Goal: Information Seeking & Learning: Find specific fact

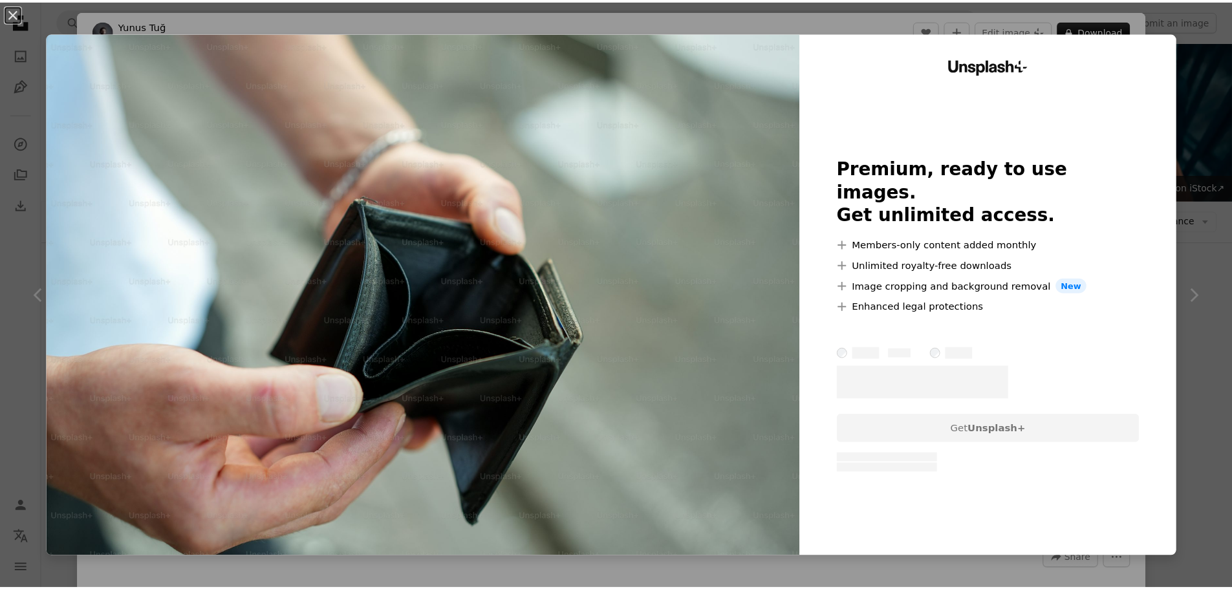
scroll to position [647, 0]
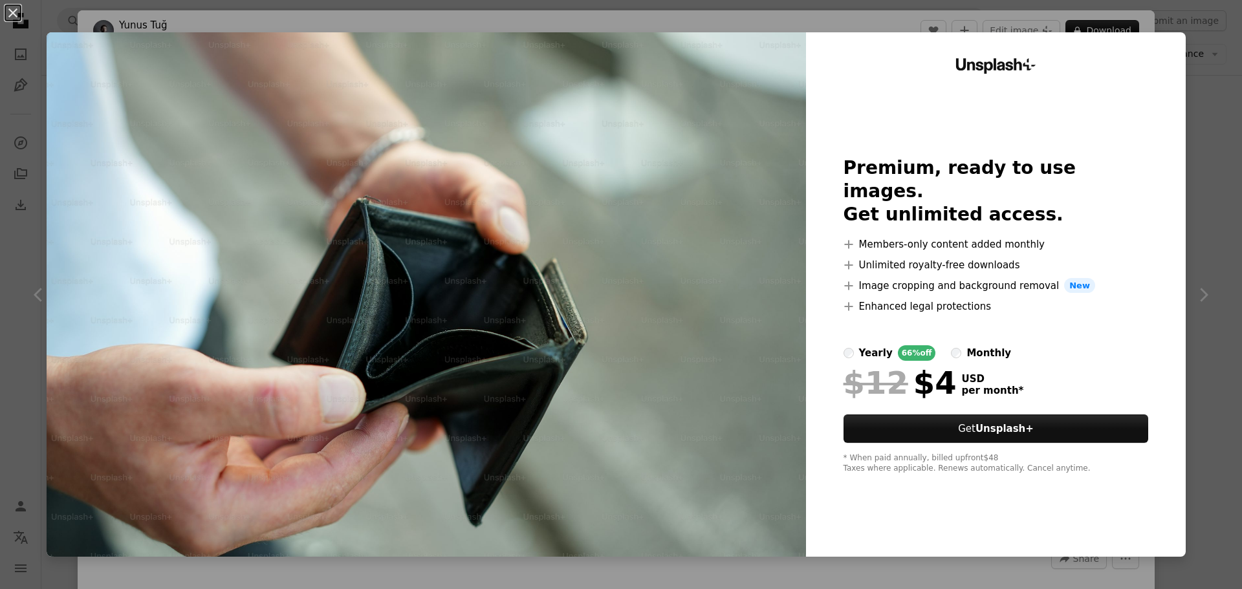
click at [1206, 57] on div "An X shape Unsplash+ Premium, ready to use images. Get unlimited access. A plus…" at bounding box center [621, 294] width 1242 height 589
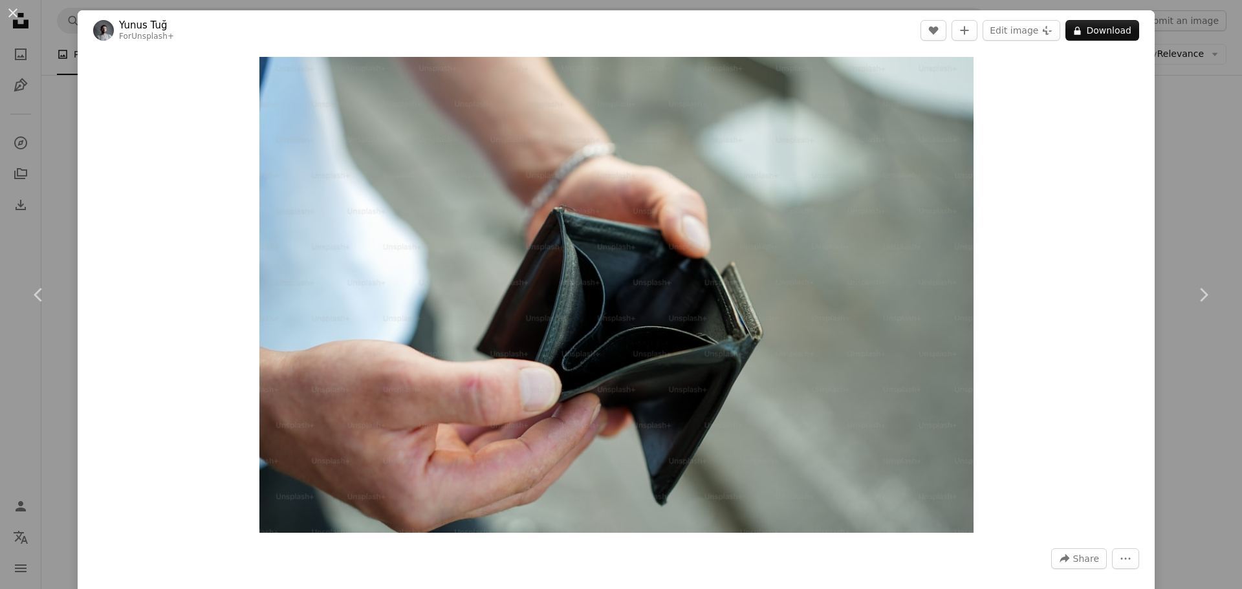
click at [1182, 78] on div "An X shape Chevron left Chevron right Yunus Tuğ For Unsplash+ A heart A plus si…" at bounding box center [621, 294] width 1242 height 589
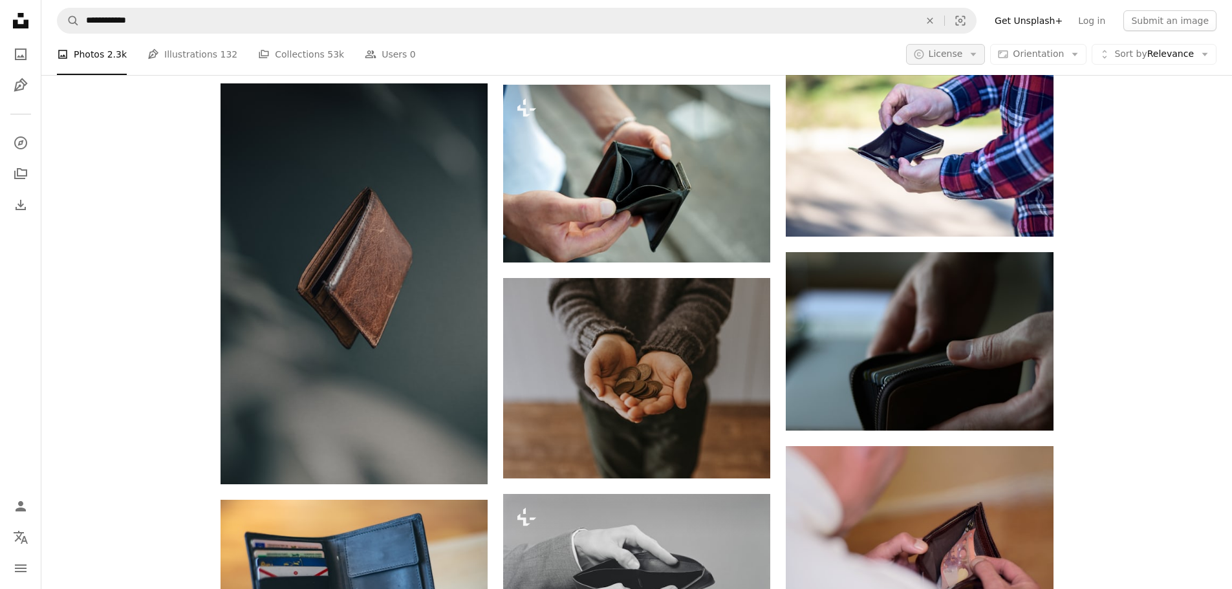
click at [961, 59] on span "License" at bounding box center [946, 54] width 34 height 10
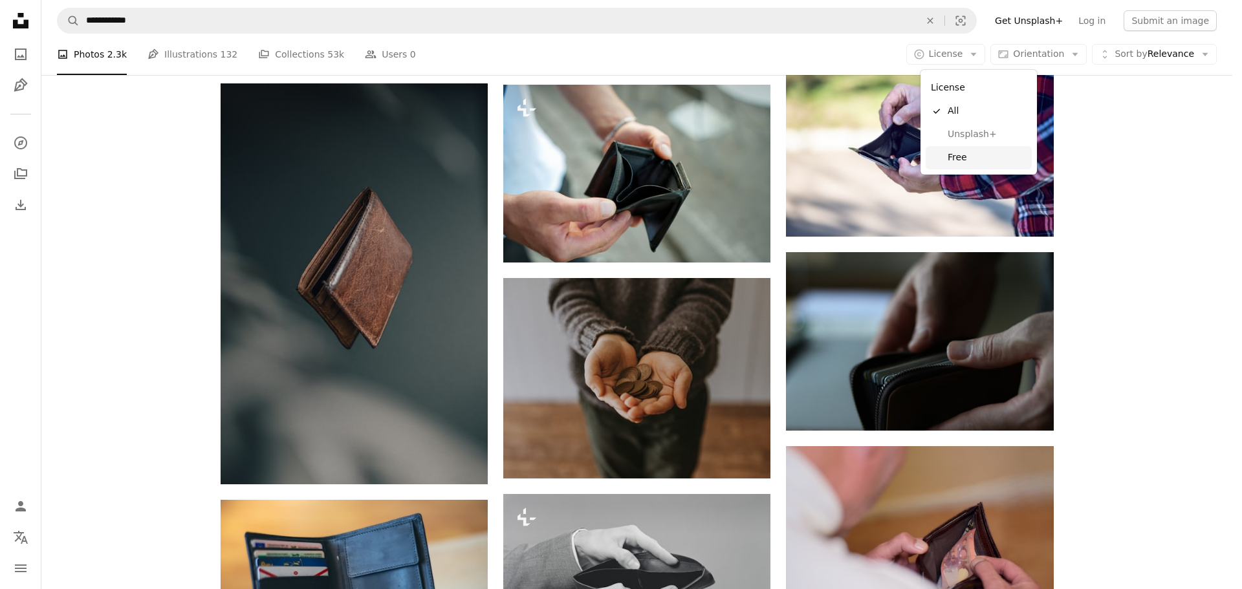
click at [967, 160] on span "Free" at bounding box center [987, 157] width 79 height 13
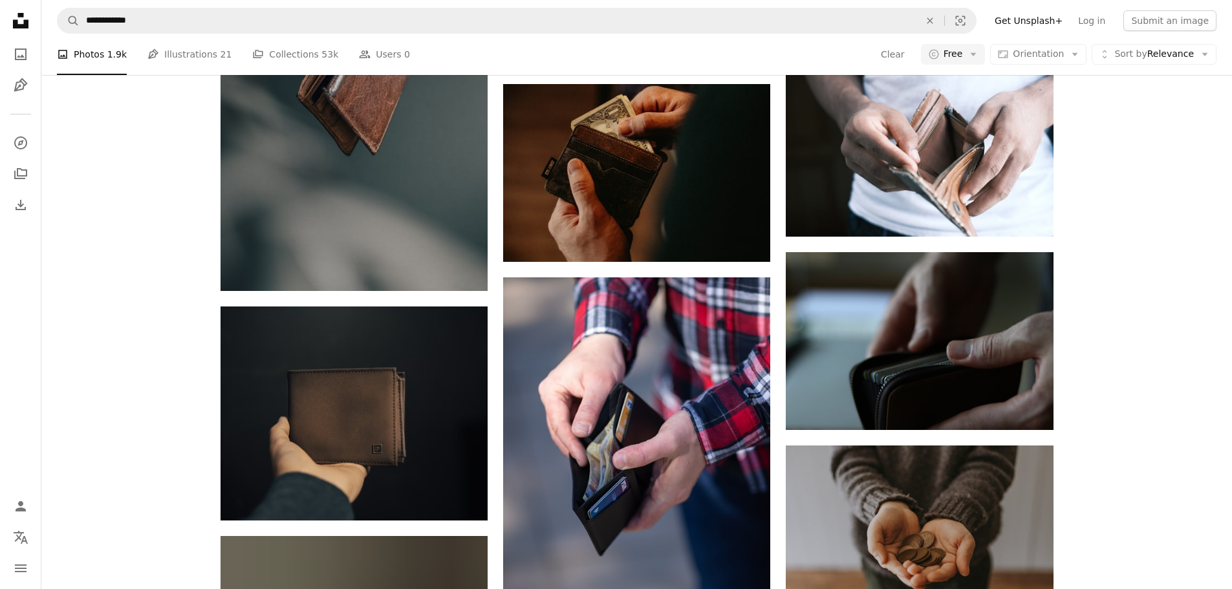
scroll to position [2531, 0]
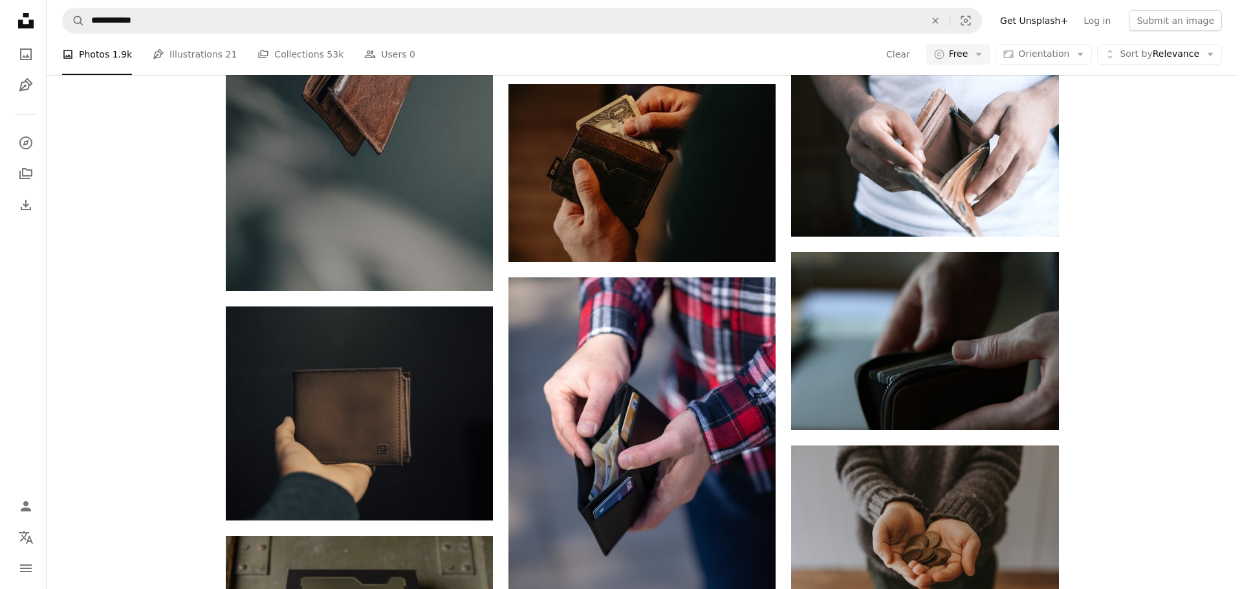
scroll to position [12341, 0]
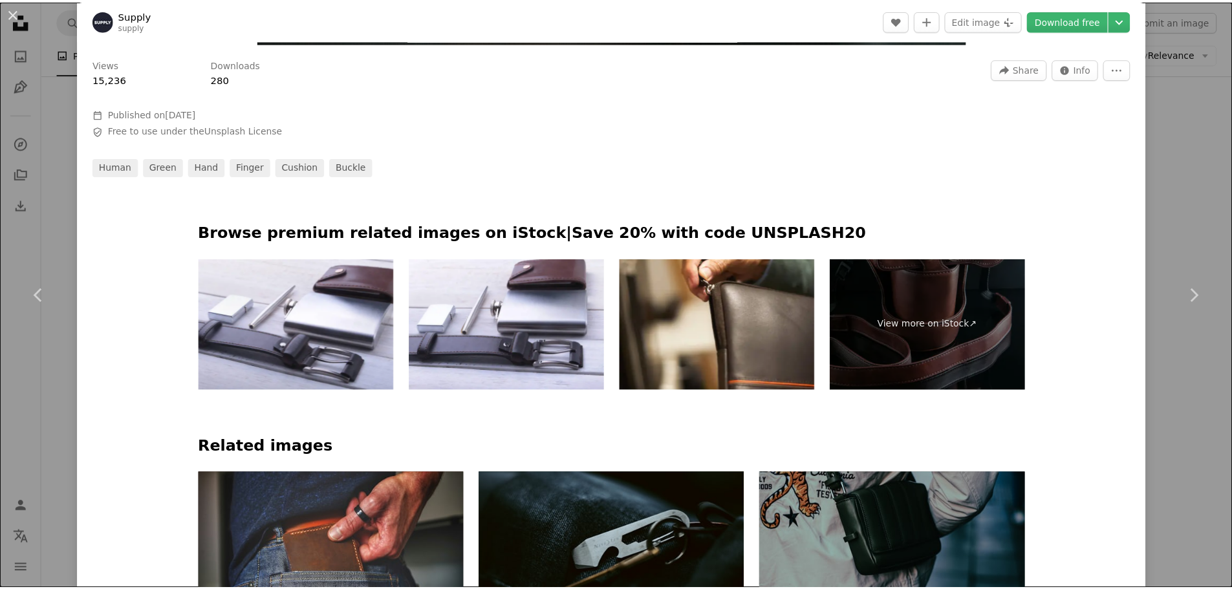
scroll to position [539, 0]
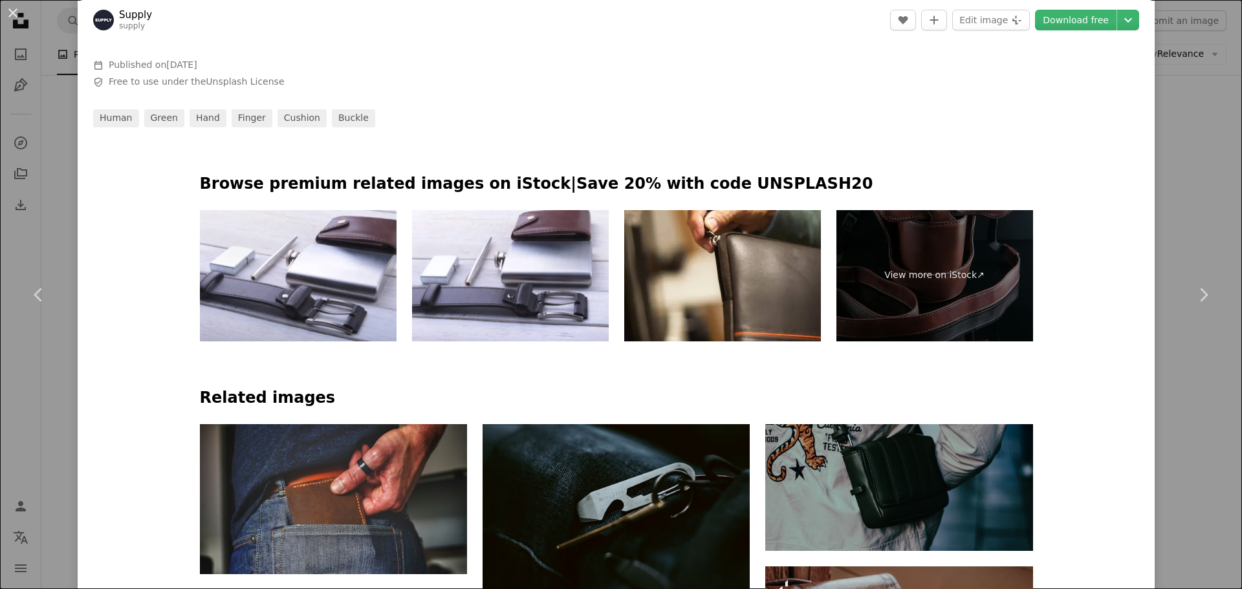
click at [1181, 139] on div "An X shape Chevron left Chevron right Supply supply A heart A plus sign Edit im…" at bounding box center [621, 294] width 1242 height 589
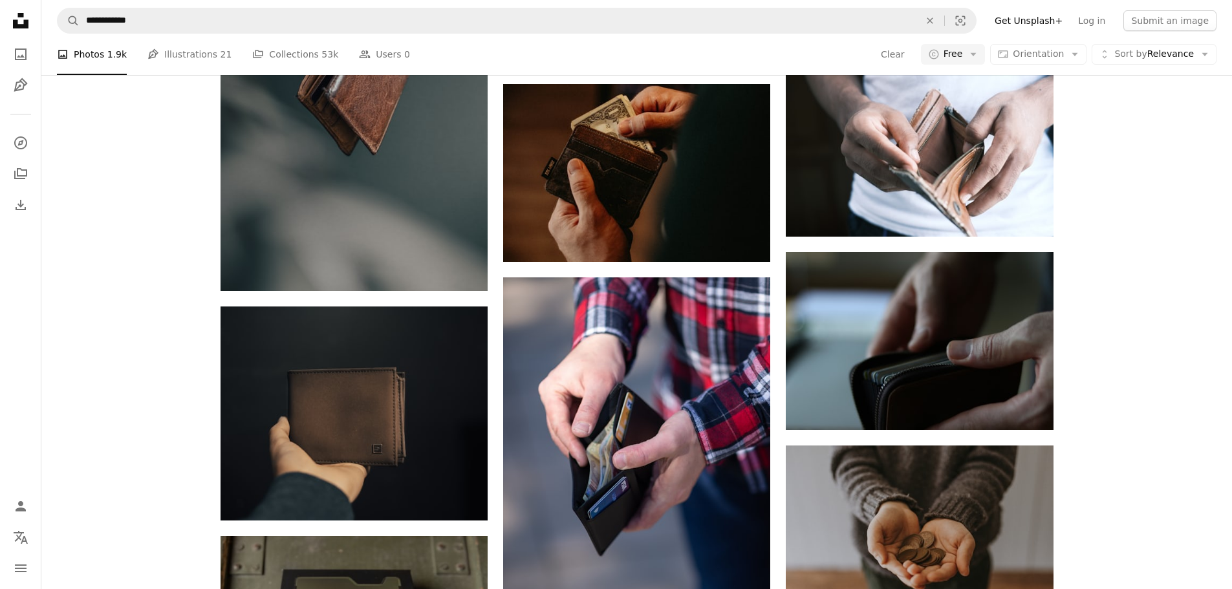
scroll to position [8244, 0]
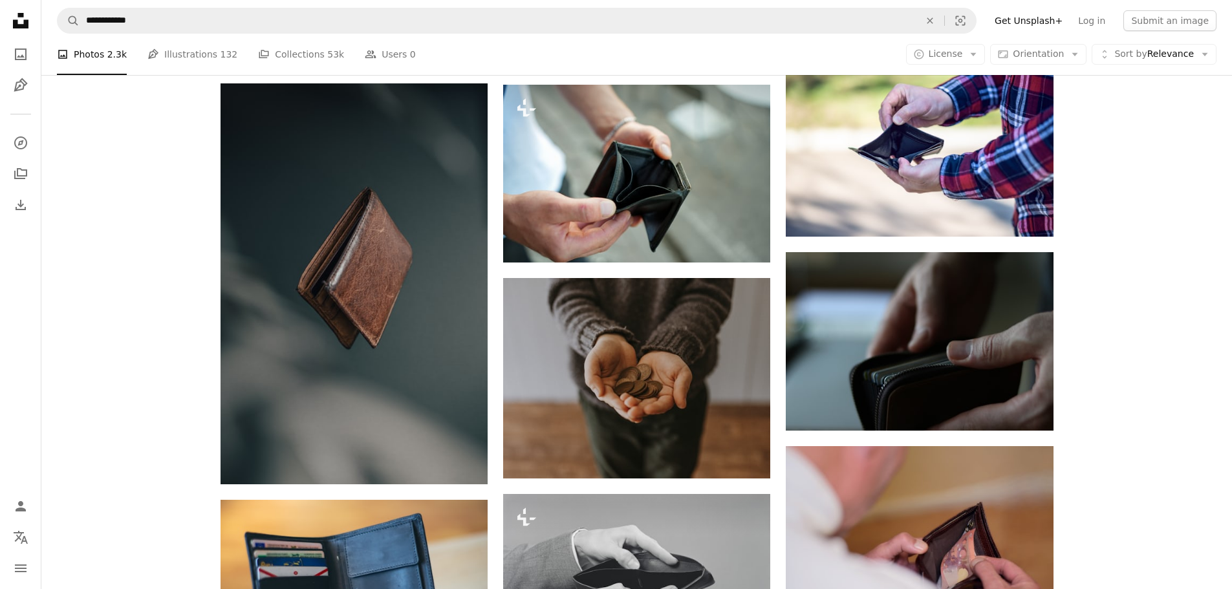
scroll to position [9556, 0]
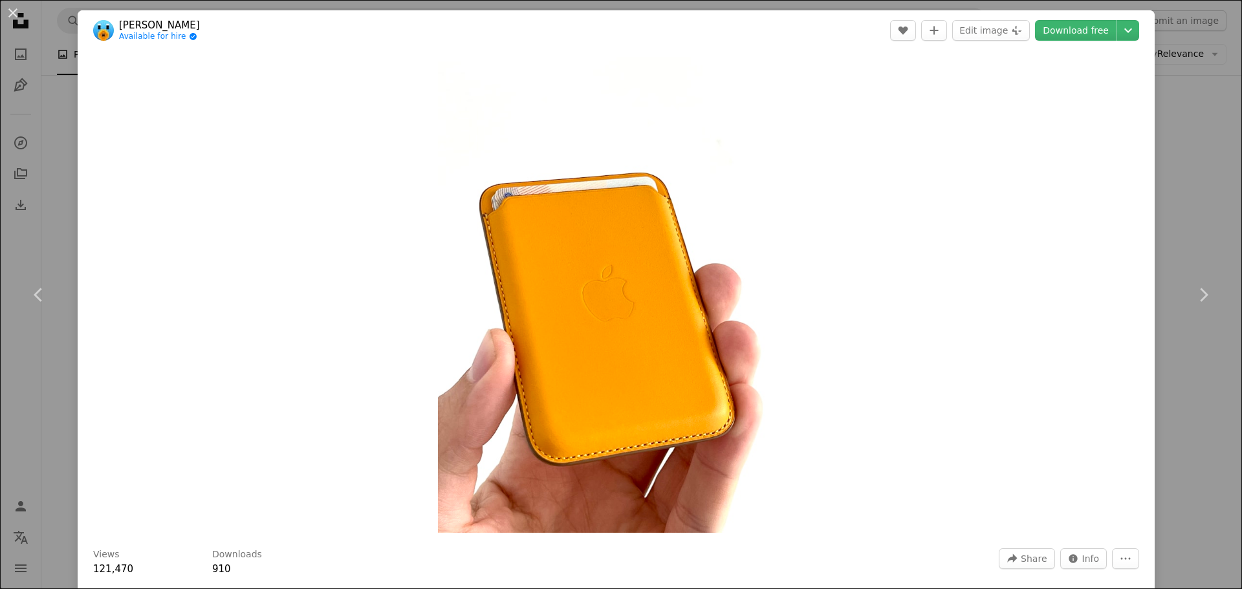
click at [1184, 95] on div "An X shape Chevron left Chevron right [PERSON_NAME] Available for hire A checkm…" at bounding box center [621, 294] width 1242 height 589
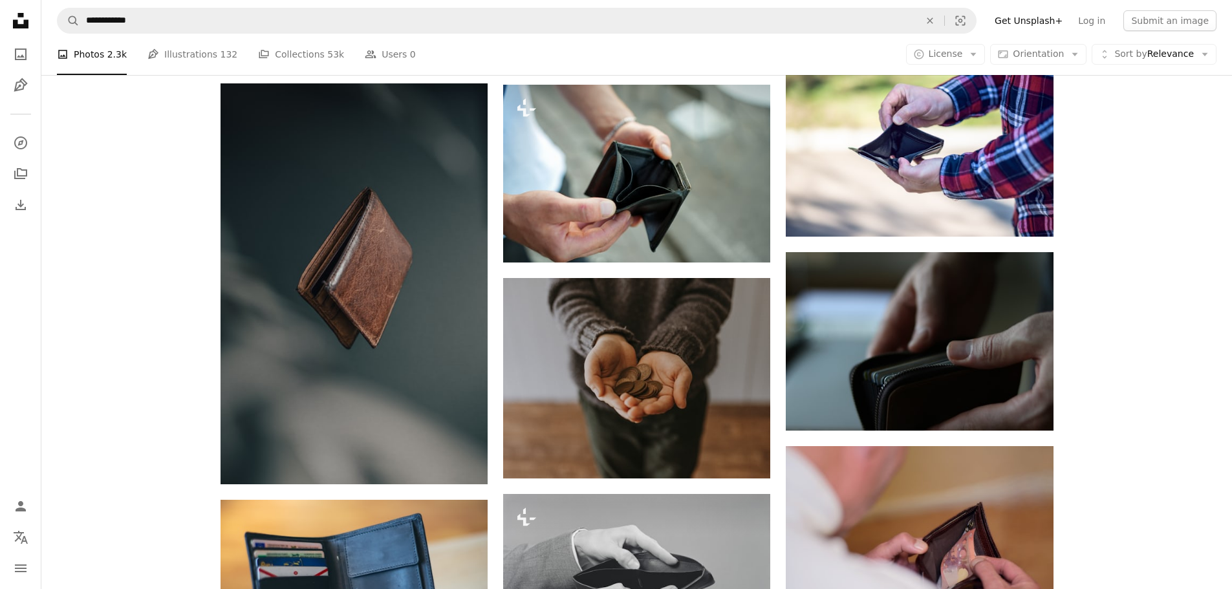
scroll to position [1509, 0]
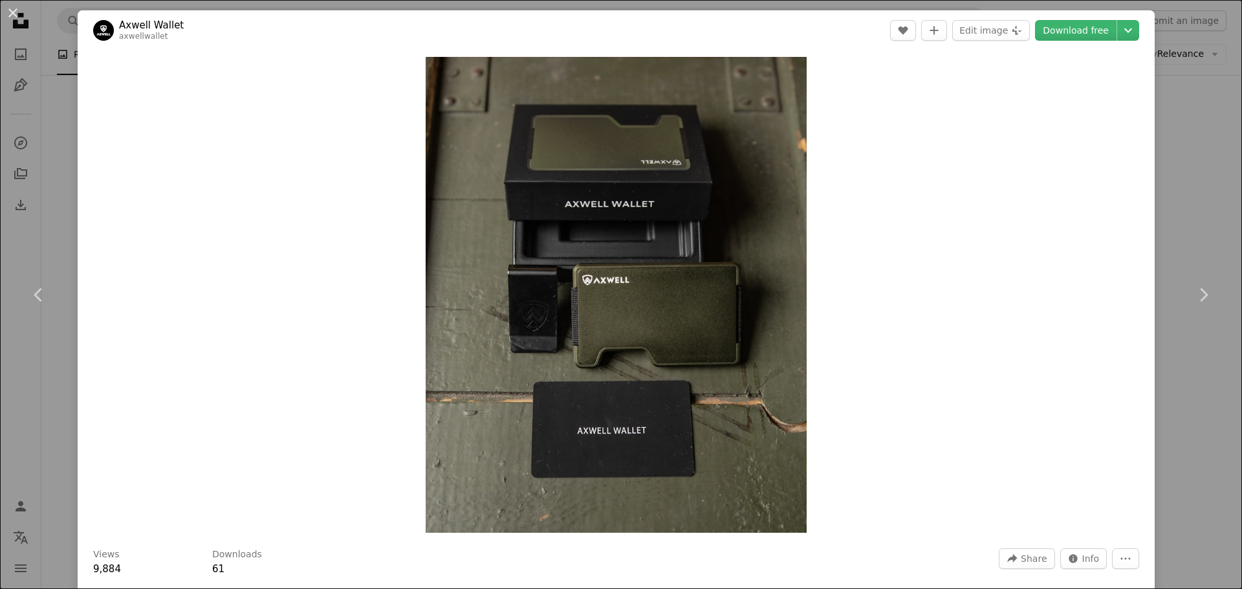
click at [1168, 129] on div "An X shape Chevron left Chevron right Axwell Wallet axwellwallet A heart A plus…" at bounding box center [621, 294] width 1242 height 589
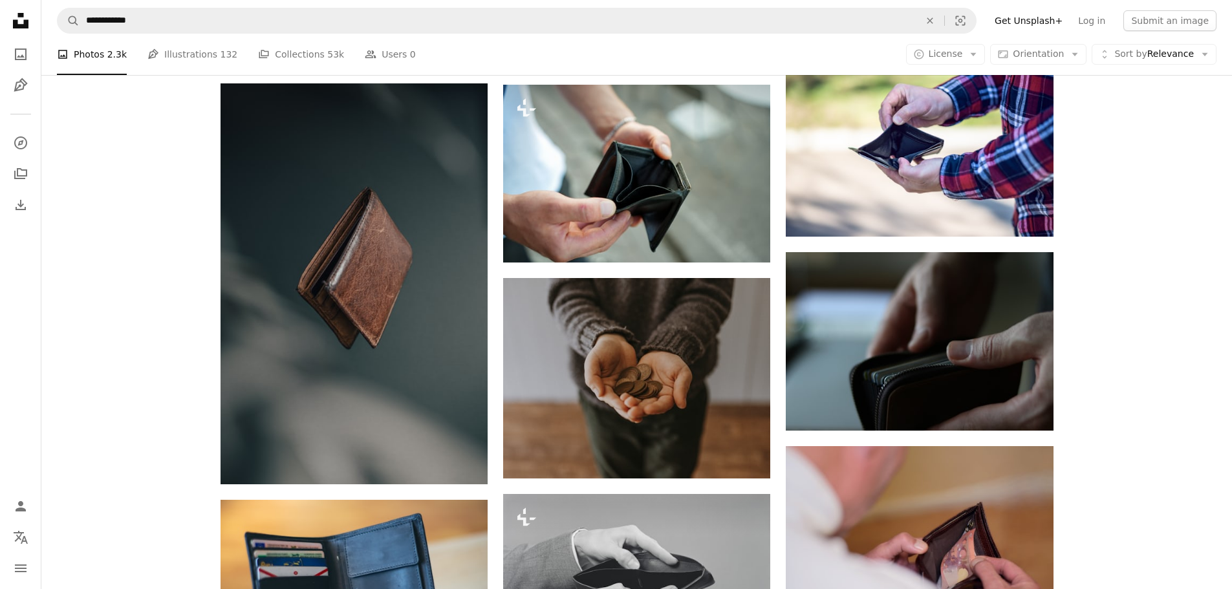
scroll to position [2803, 0]
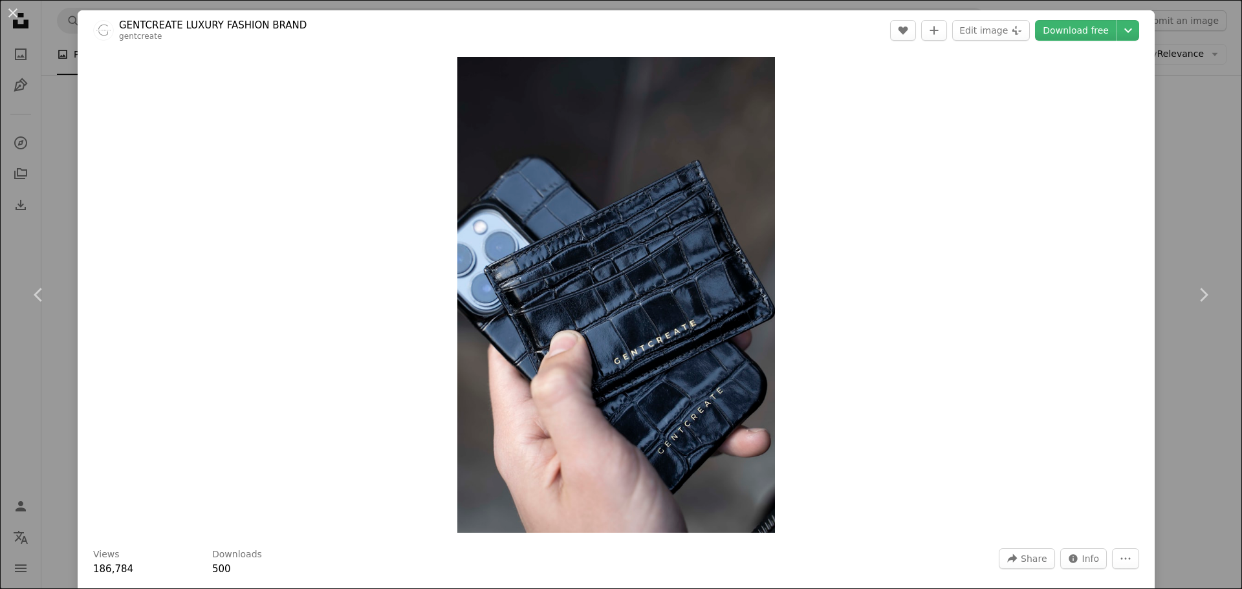
click at [1188, 124] on div "An X shape Chevron left Chevron right GENTCREATE LUXURY FASHION BRAND gentcreat…" at bounding box center [621, 294] width 1242 height 589
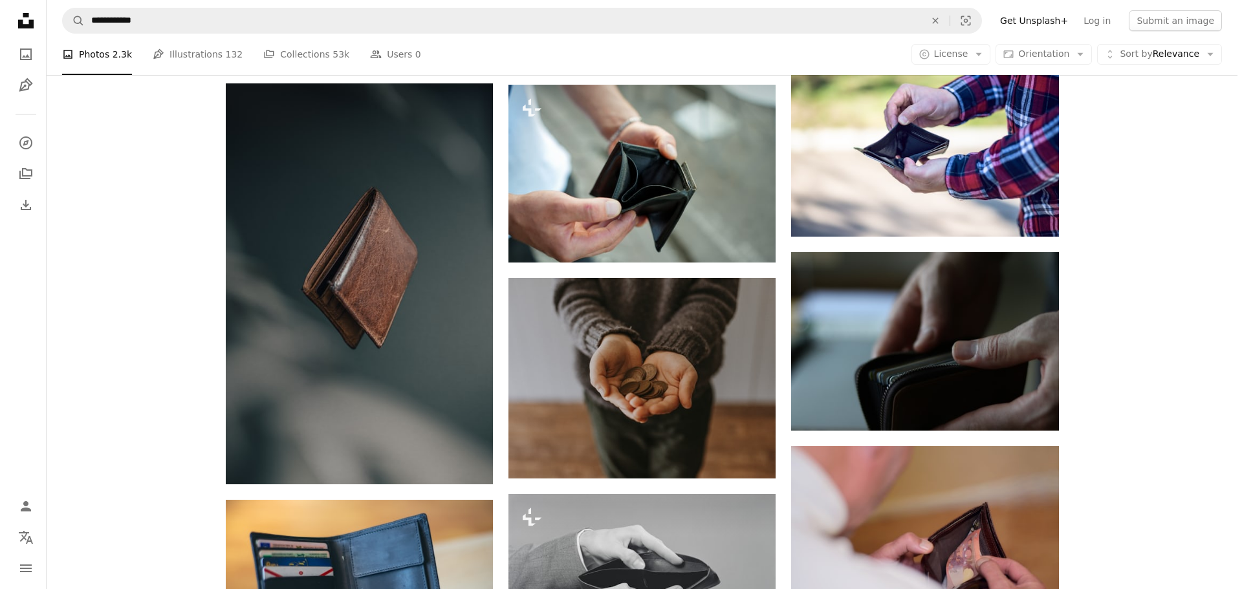
scroll to position [18866, 0]
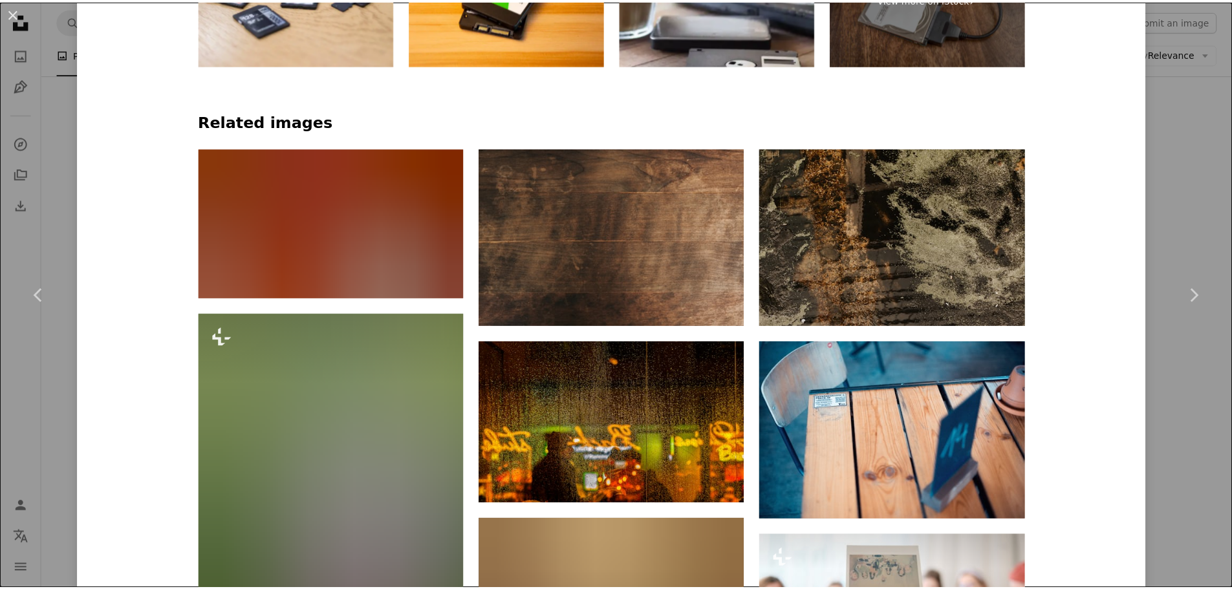
scroll to position [862, 0]
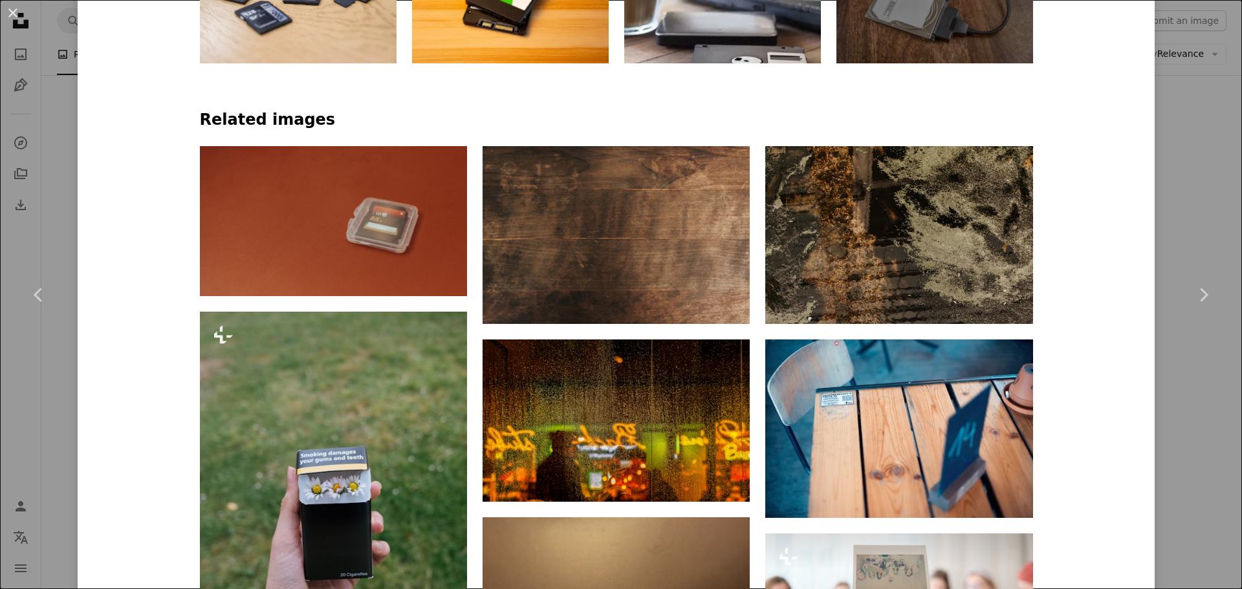
drag, startPoint x: 1166, startPoint y: 74, endPoint x: 1146, endPoint y: 83, distance: 21.1
click at [1165, 74] on div "An X shape Chevron left Chevron right [PERSON_NAME] erik_lucatero A heart A plu…" at bounding box center [621, 294] width 1242 height 589
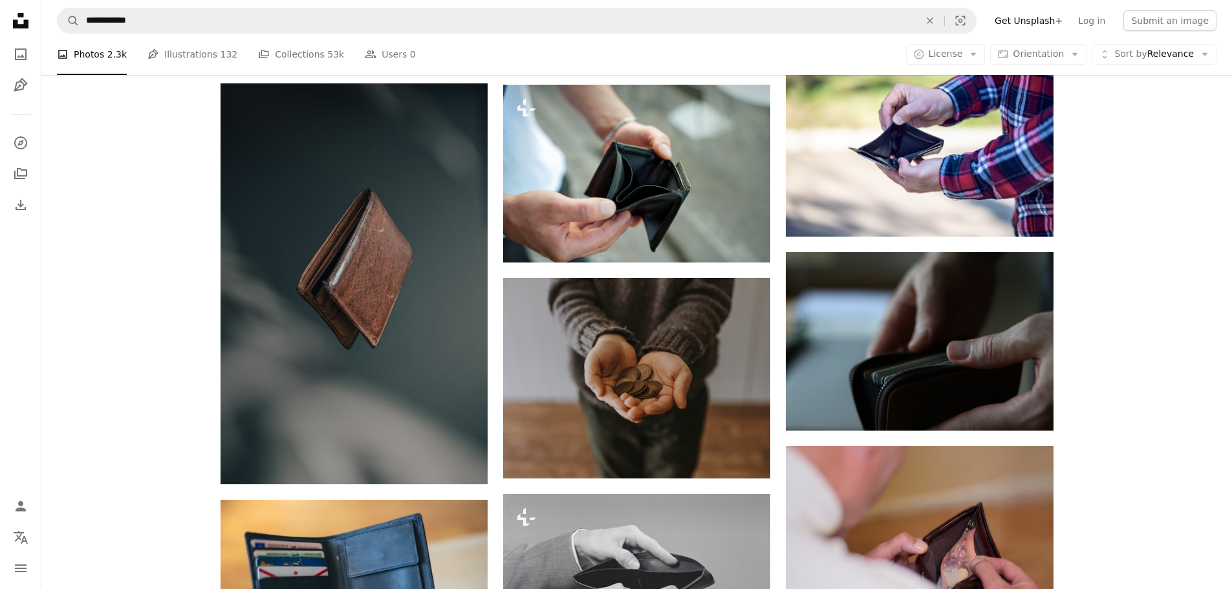
scroll to position [53147, 0]
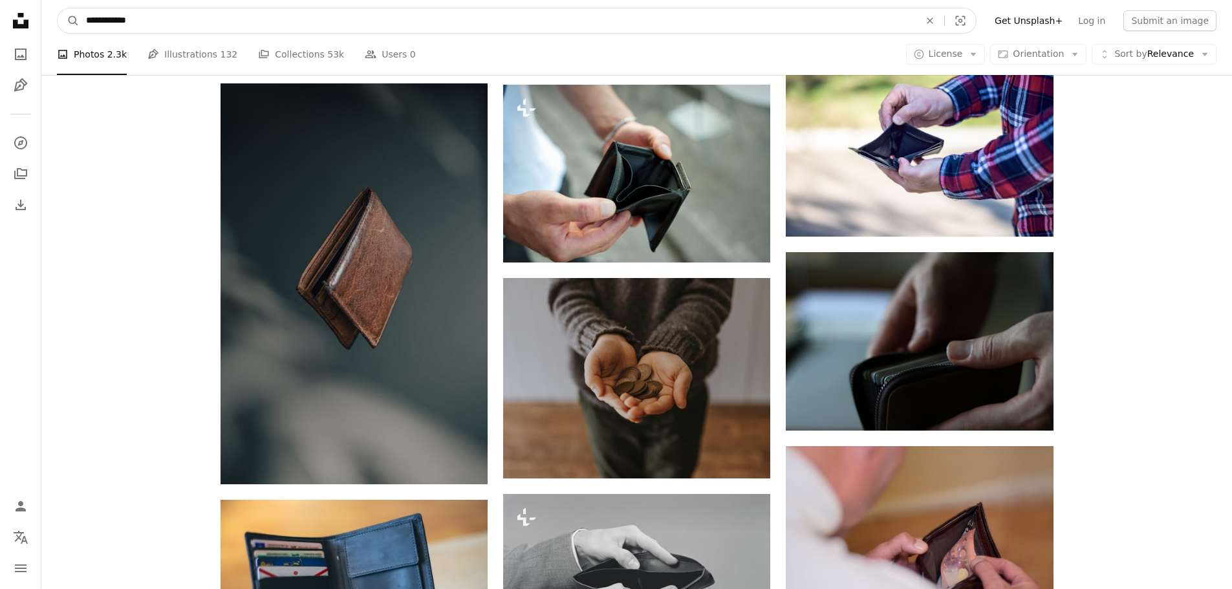
click at [916, 18] on input "**********" at bounding box center [498, 20] width 836 height 25
click at [58, 8] on button "A magnifying glass" at bounding box center [69, 20] width 22 height 25
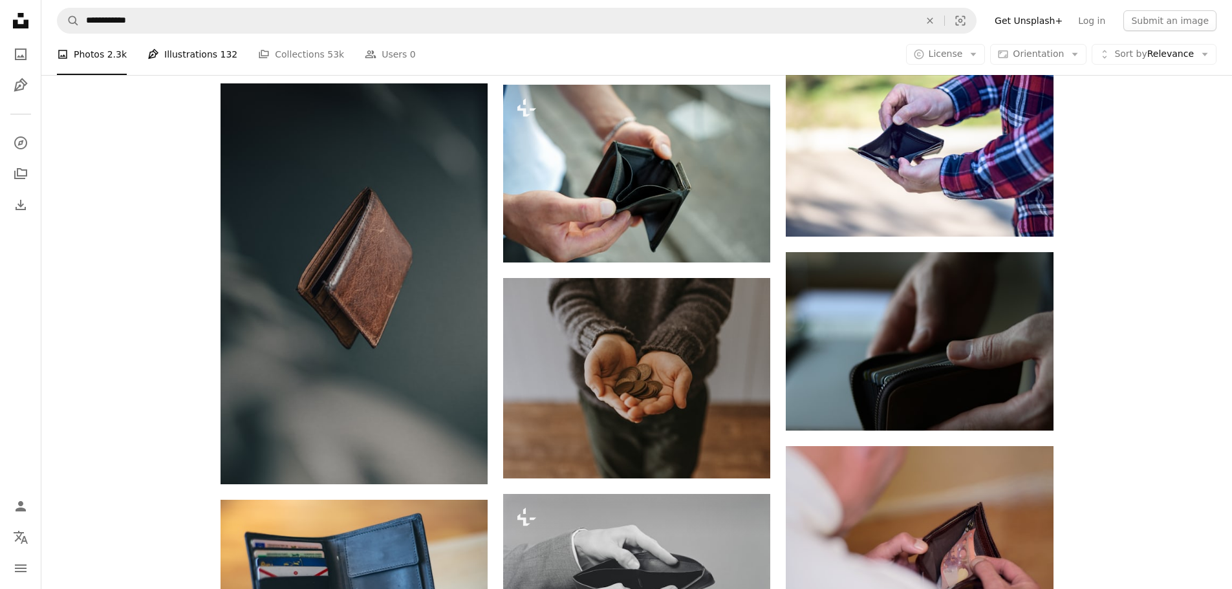
click at [204, 62] on link "Pen Tool Illustrations 132" at bounding box center [192, 54] width 90 height 41
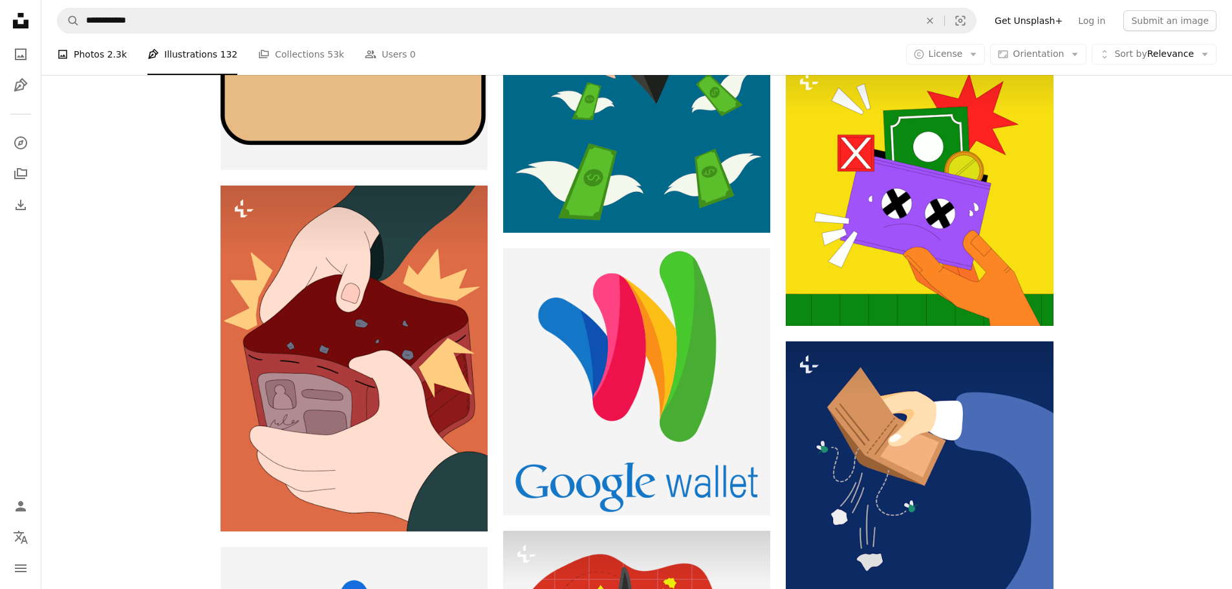
click at [94, 75] on link "A photo Photos 2.3k" at bounding box center [92, 54] width 70 height 41
click at [86, 75] on li "A photo Photos 2.3k" at bounding box center [92, 54] width 70 height 41
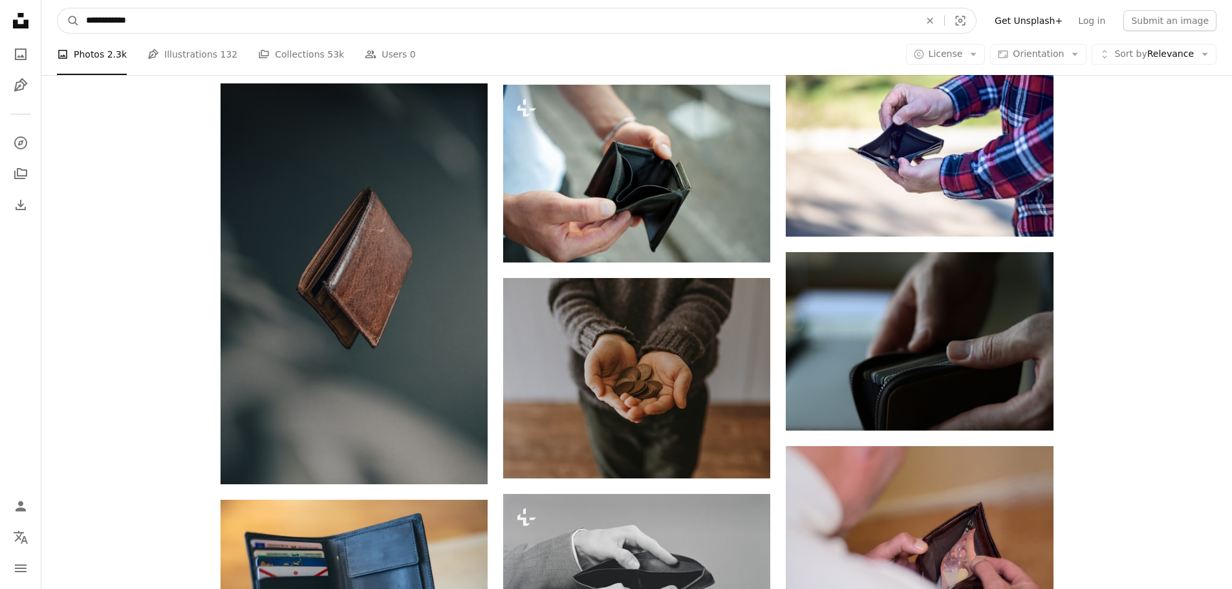
click at [350, 15] on input "**********" at bounding box center [498, 20] width 836 height 25
type input "**********"
click button "A magnifying glass" at bounding box center [69, 20] width 22 height 25
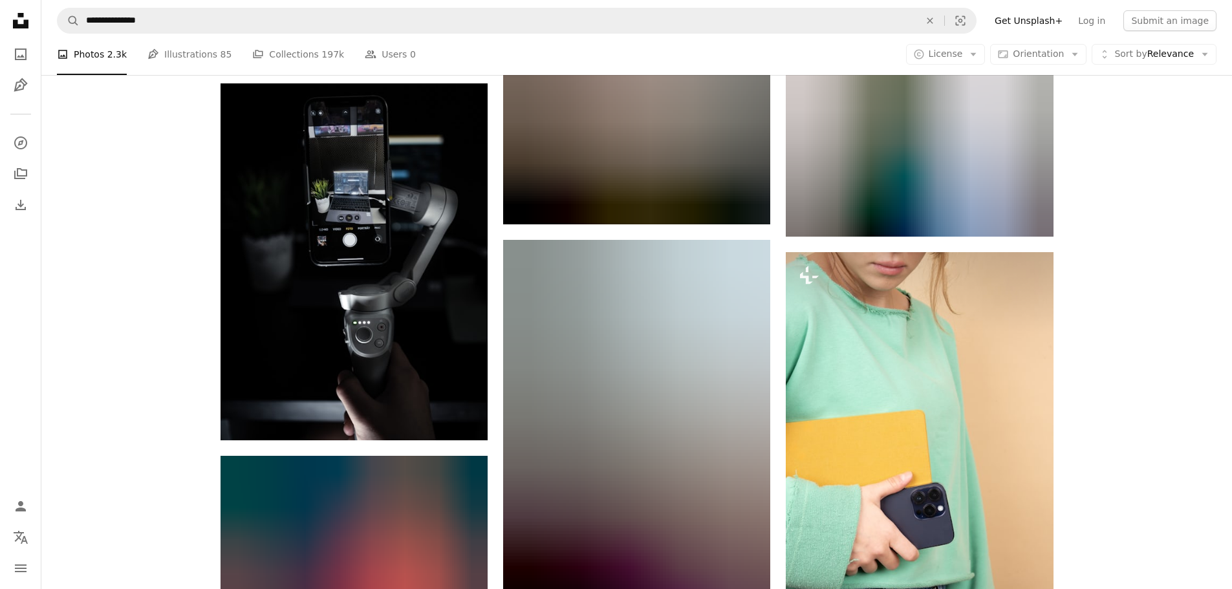
scroll to position [2695, 0]
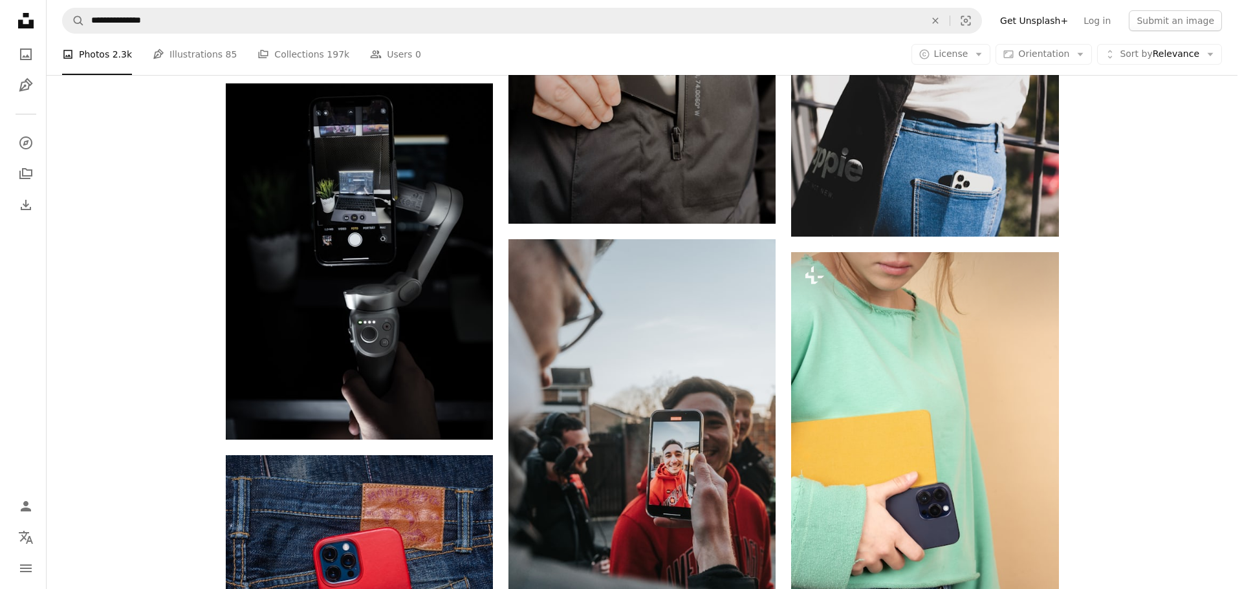
scroll to position [10241, 0]
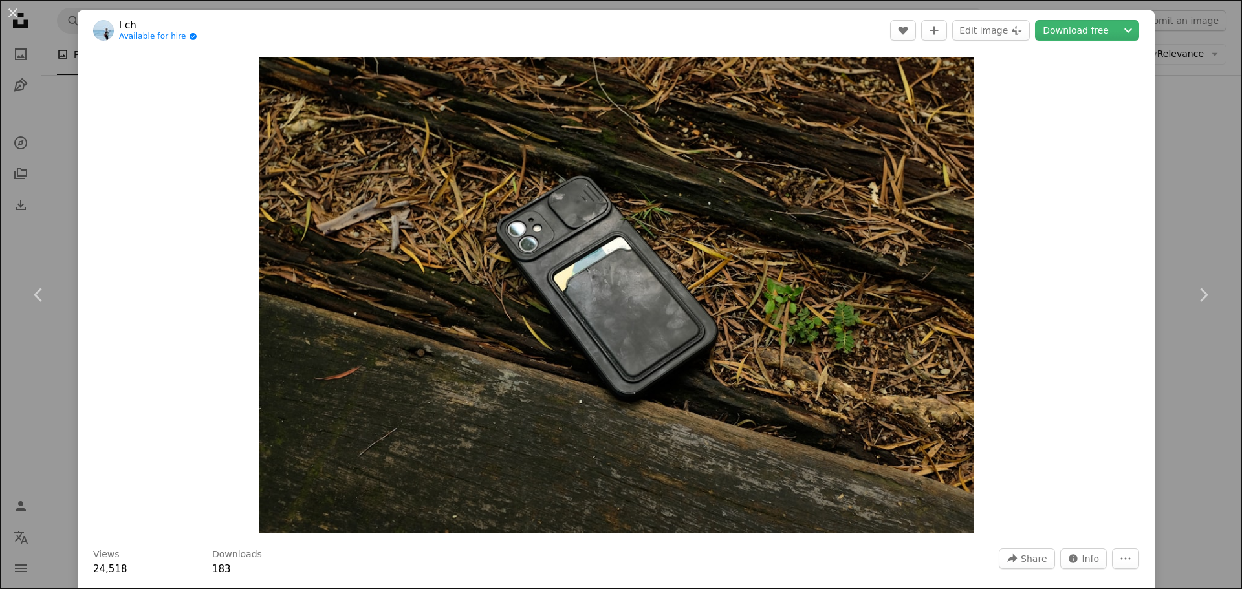
click at [1189, 173] on div "An X shape Chevron left Chevron right l ch Available for hire A checkmark insid…" at bounding box center [621, 294] width 1242 height 589
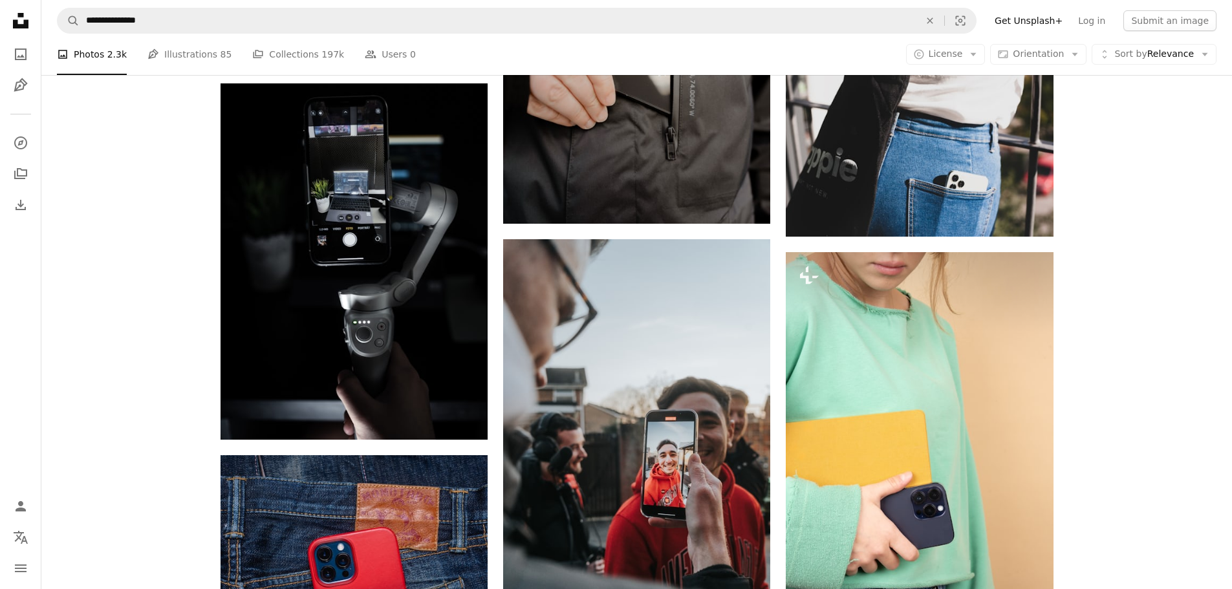
scroll to position [15847, 0]
